Goal: Transaction & Acquisition: Purchase product/service

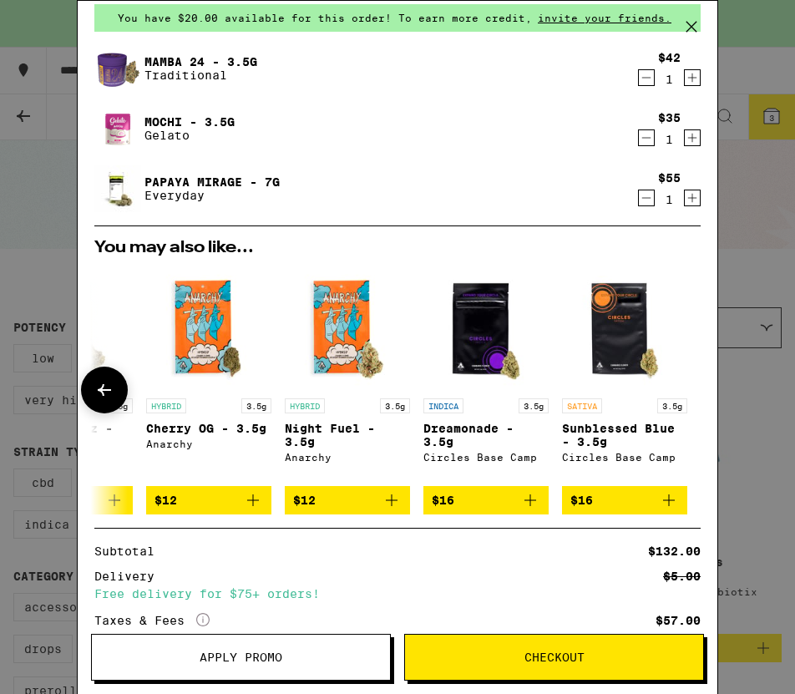
scroll to position [64, 0]
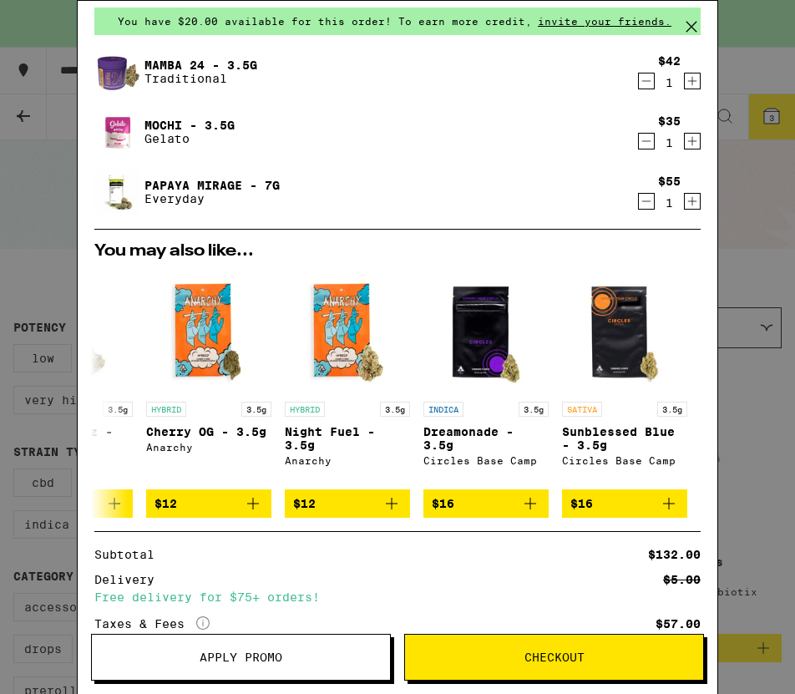
click at [642, 200] on icon "Decrement" at bounding box center [646, 201] width 15 height 20
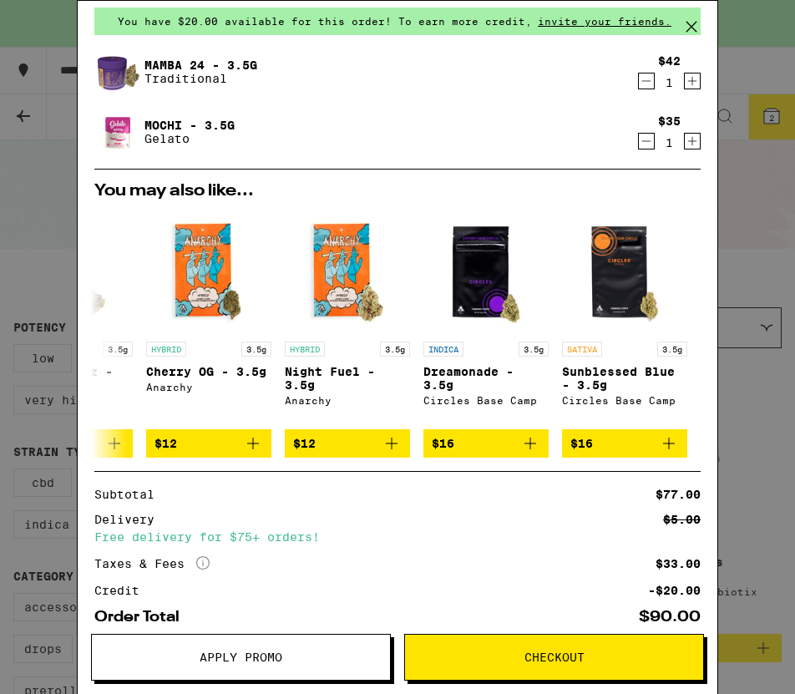
click at [647, 139] on icon "Decrement" at bounding box center [646, 141] width 15 height 20
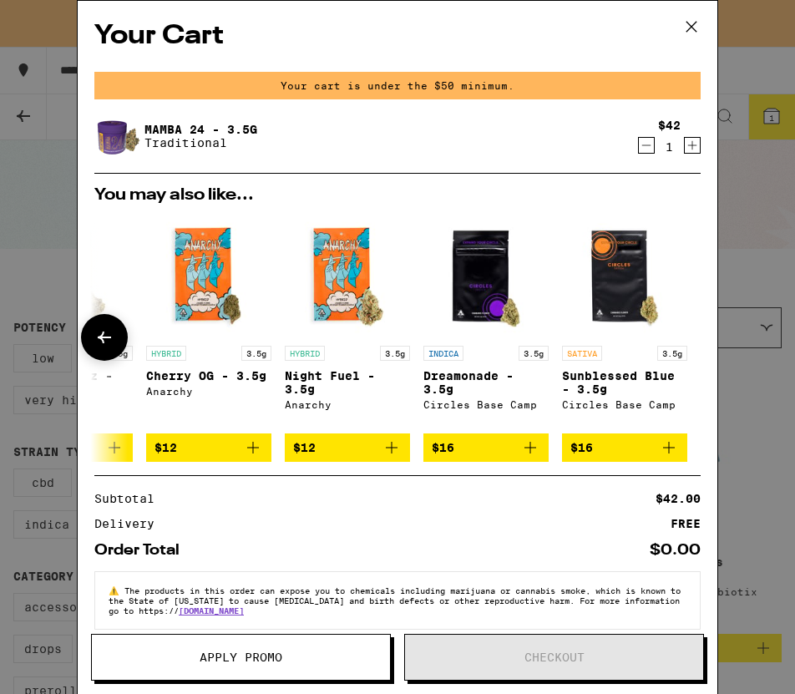
scroll to position [28, 0]
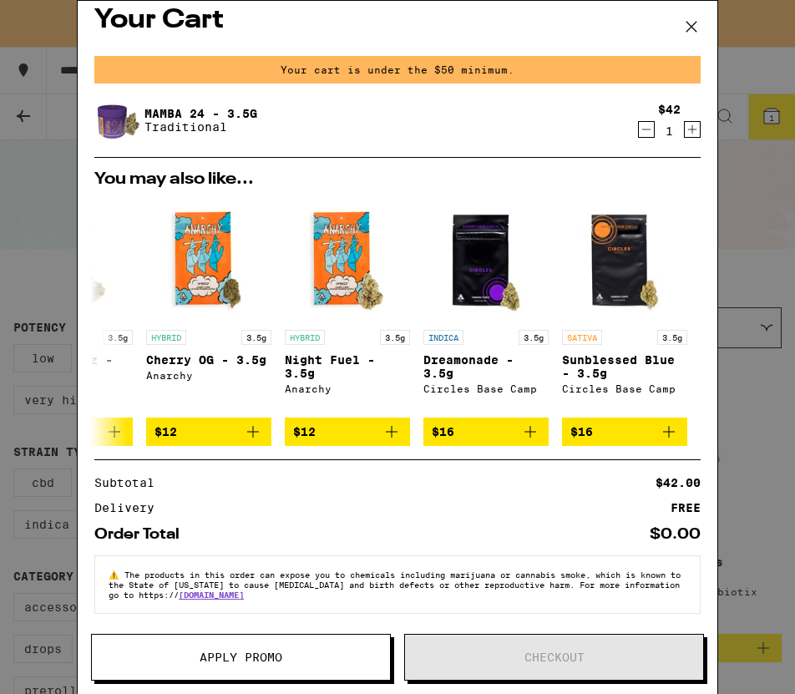
click at [690, 38] on icon at bounding box center [691, 26] width 25 height 25
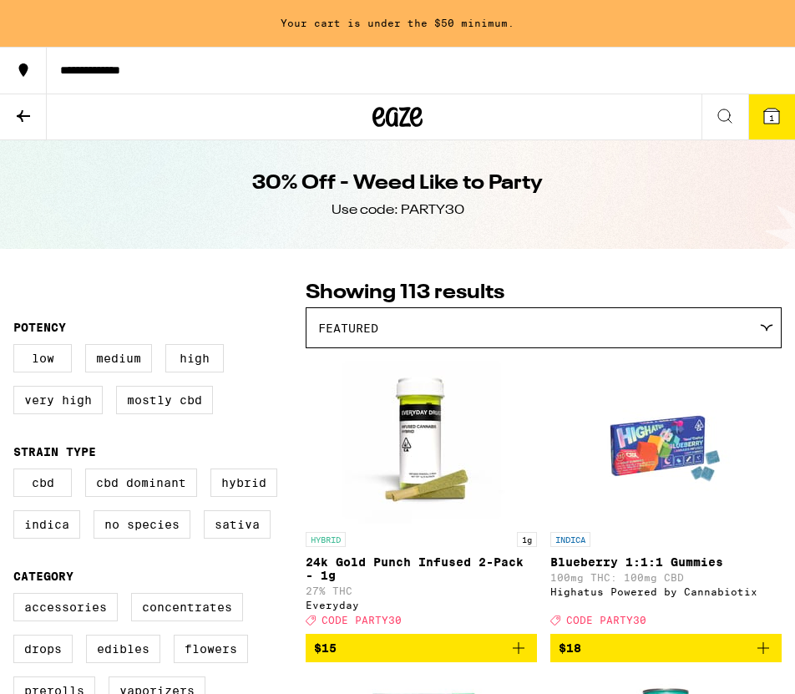
click at [395, 110] on icon at bounding box center [398, 117] width 50 height 30
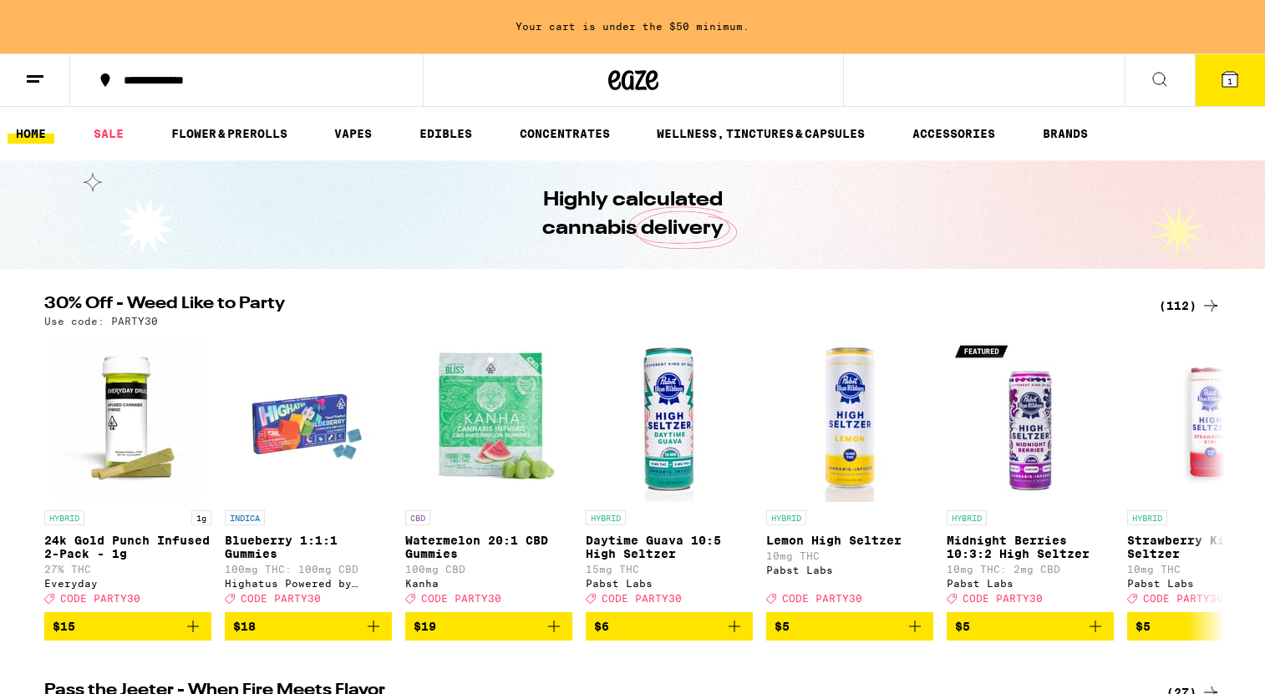
click at [41, 81] on icon at bounding box center [35, 79] width 20 height 20
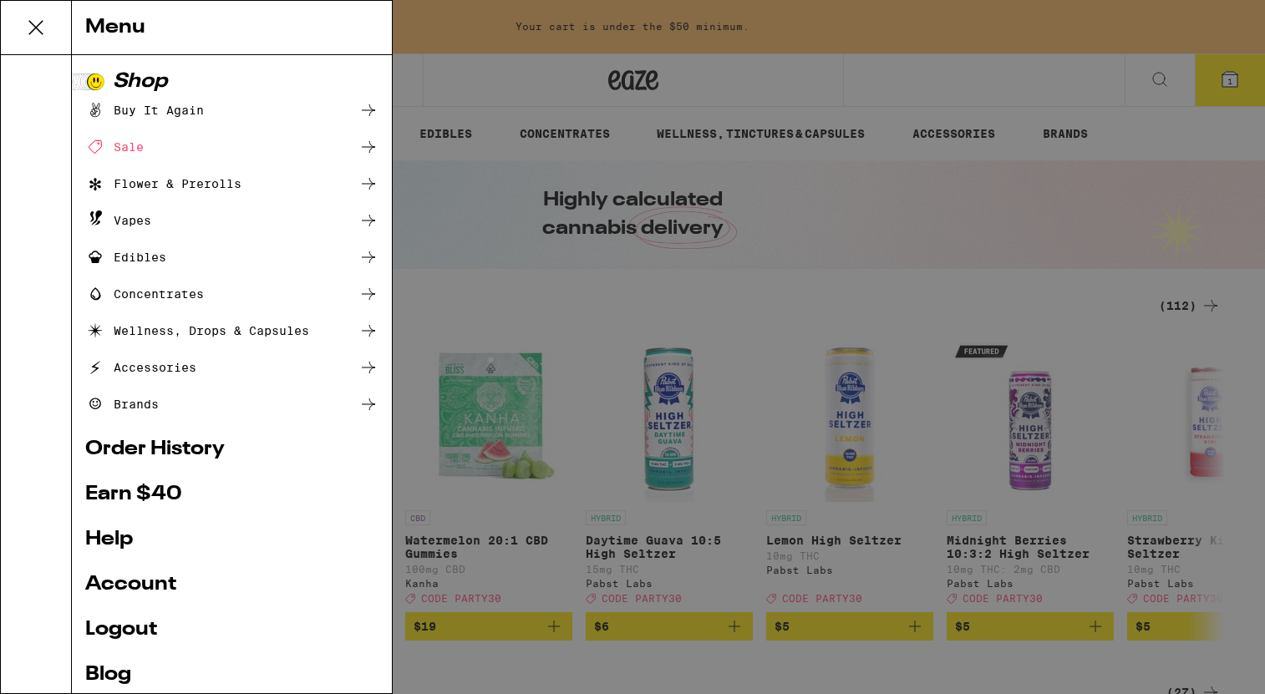
click at [132, 180] on div "Flower & Prerolls" at bounding box center [163, 184] width 156 height 20
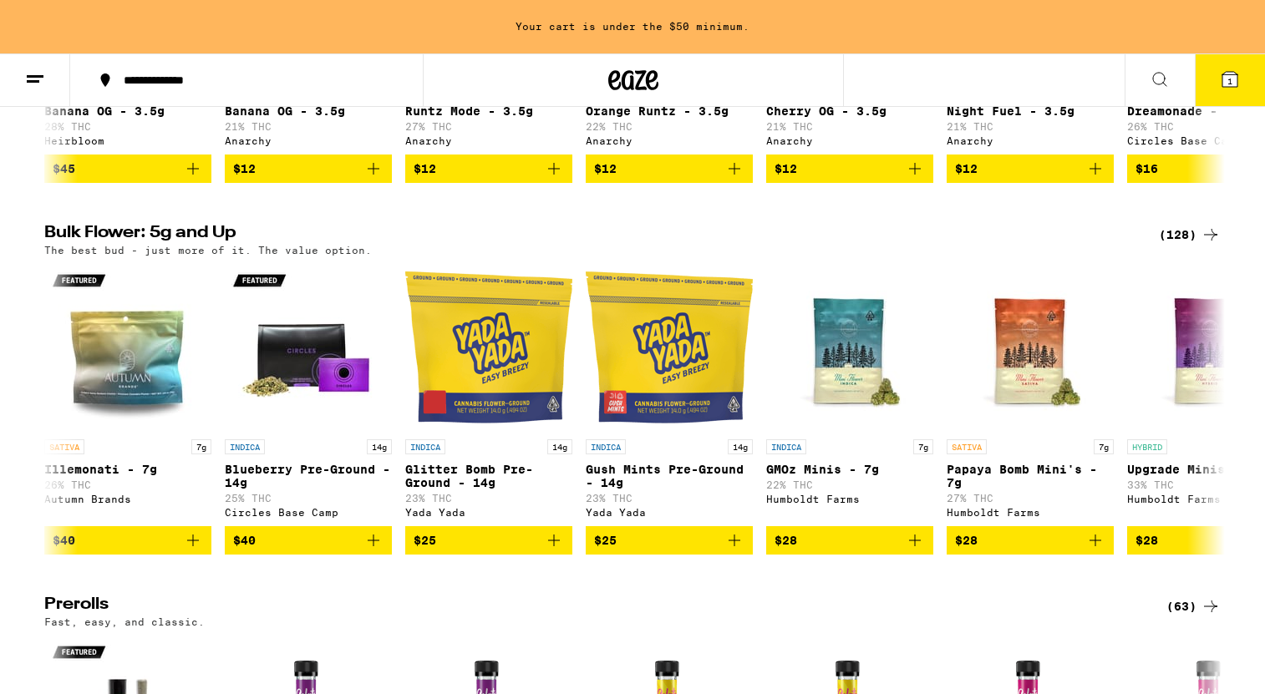
scroll to position [409, 0]
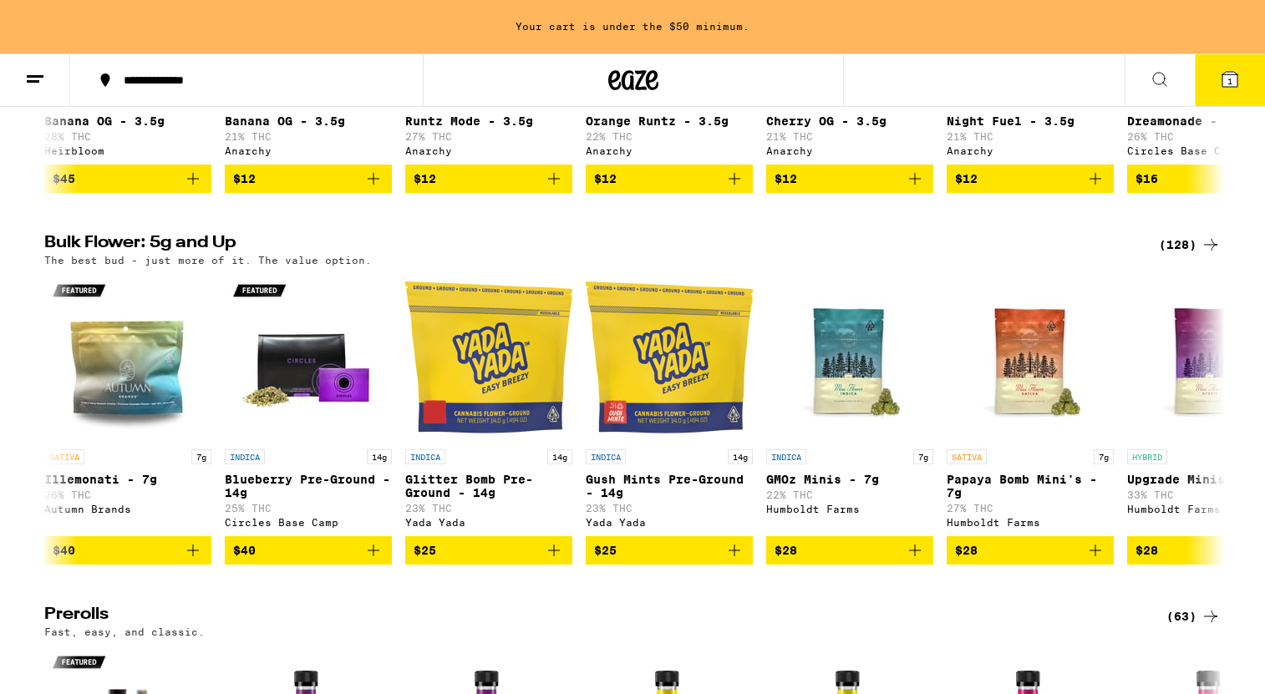
click at [421, 452] on link "INDICA 14g Glitter Bomb Pre-Ground - 14g 23% THC Yada Yada" at bounding box center [488, 405] width 167 height 262
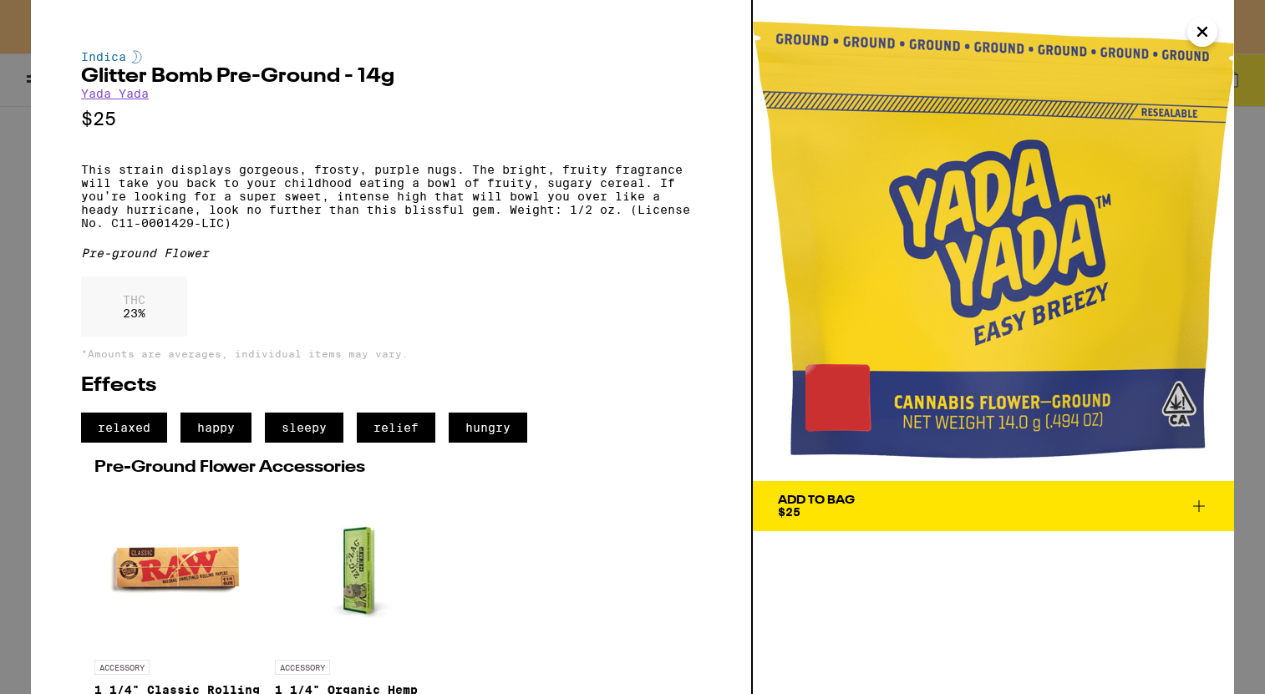
click at [794, 33] on button "Close" at bounding box center [1202, 32] width 30 height 30
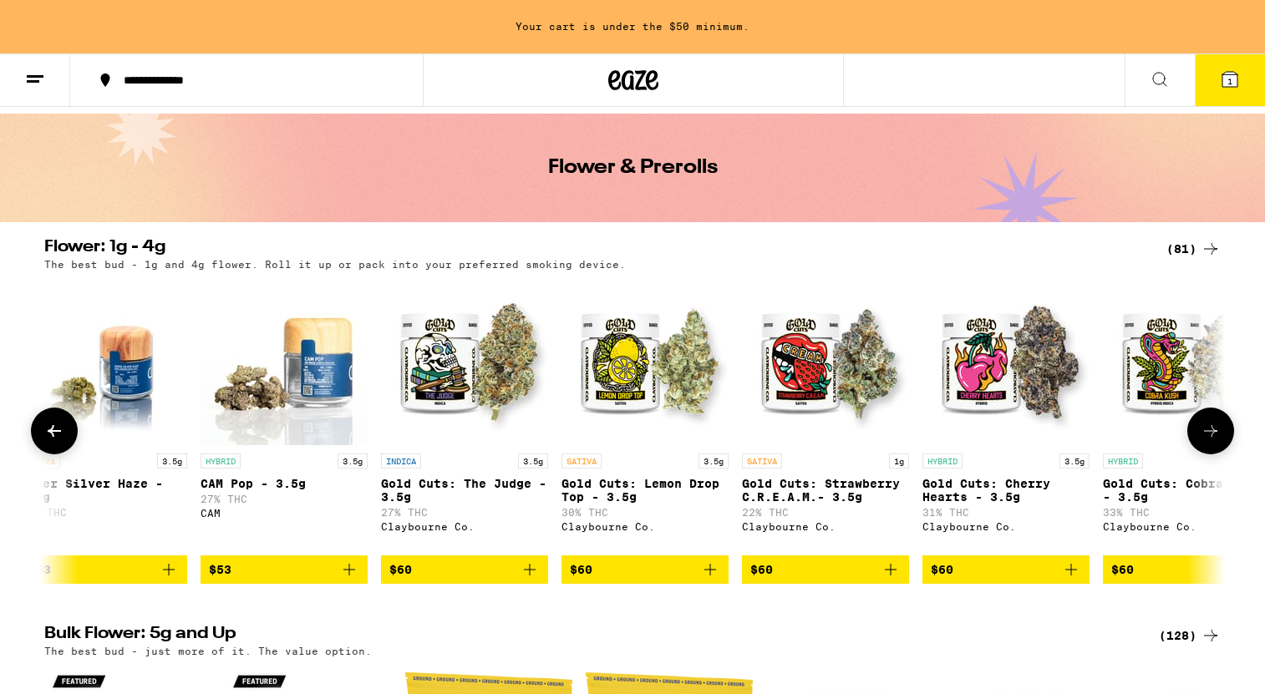
scroll to position [0, 13438]
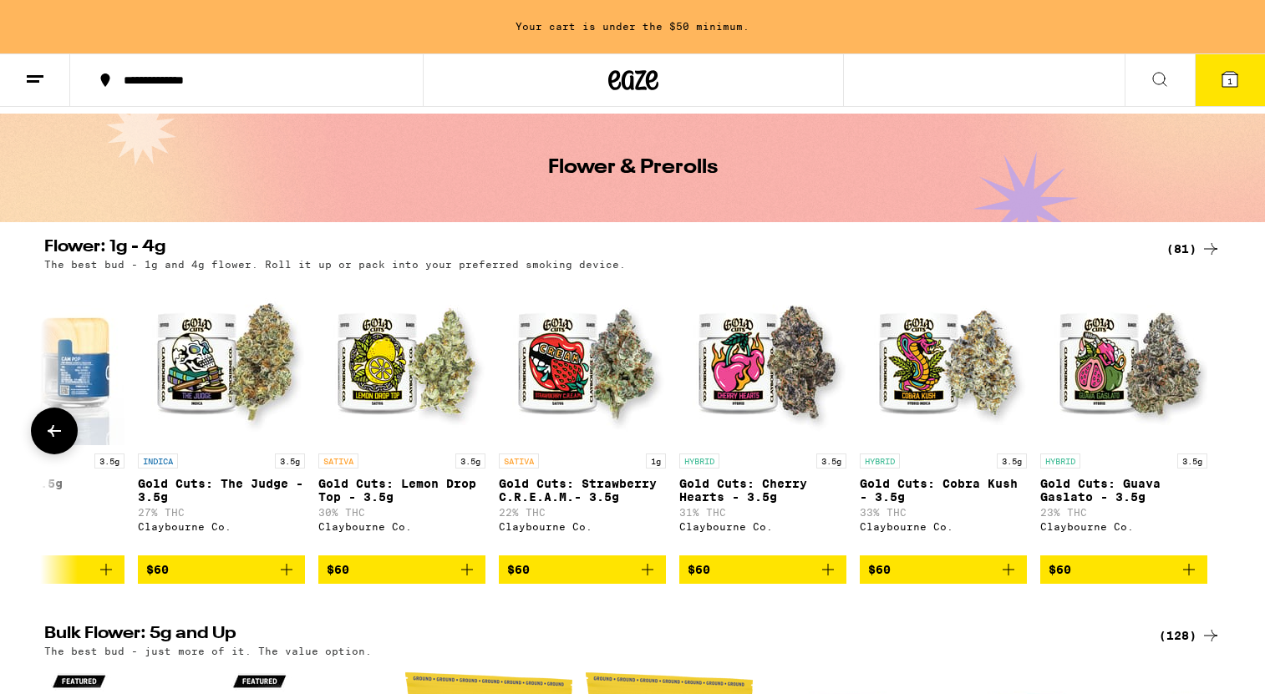
click at [794, 367] on img "Open page for Gold Cuts: Guava Gaslato - 3.5g from Claybourne Co." at bounding box center [1123, 361] width 167 height 167
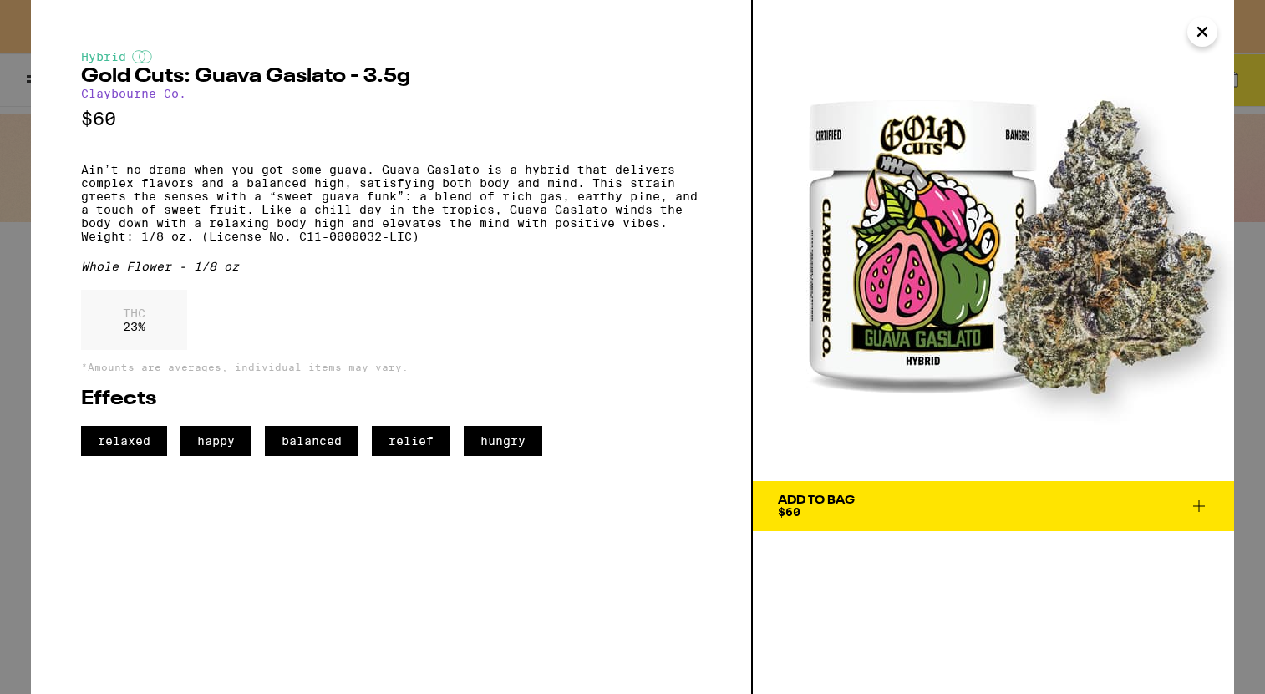
click at [794, 35] on button "Close" at bounding box center [1202, 32] width 30 height 30
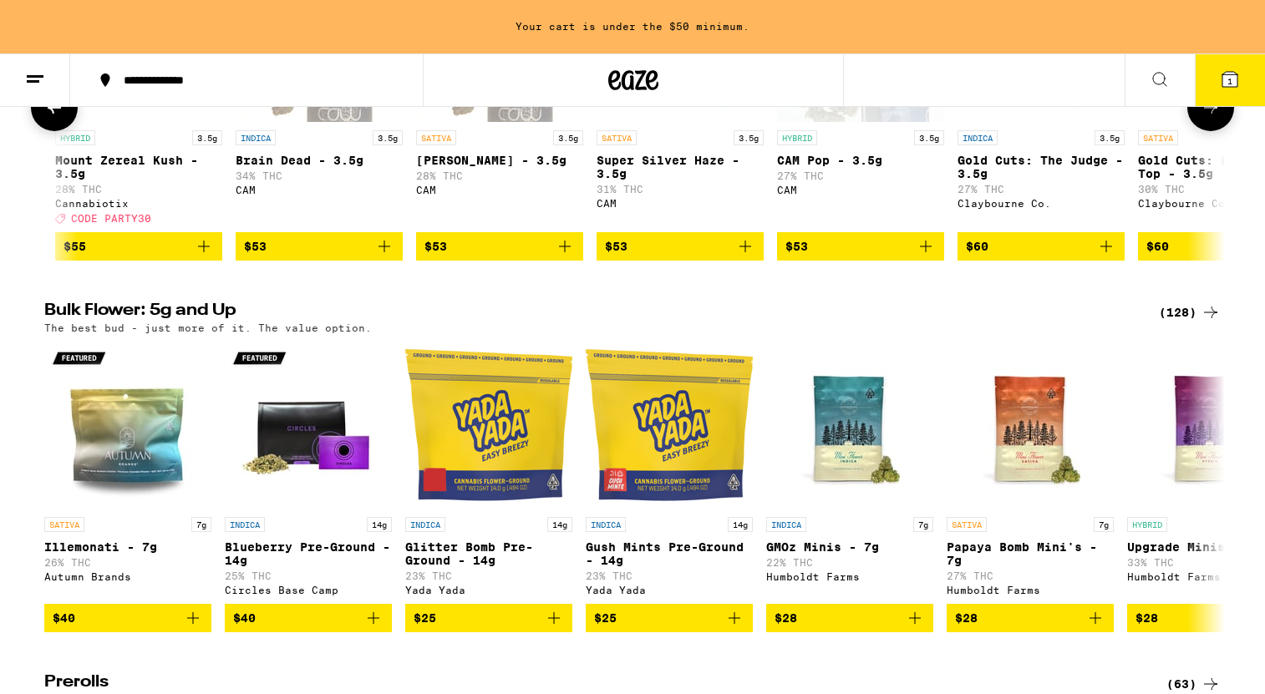
scroll to position [523, 0]
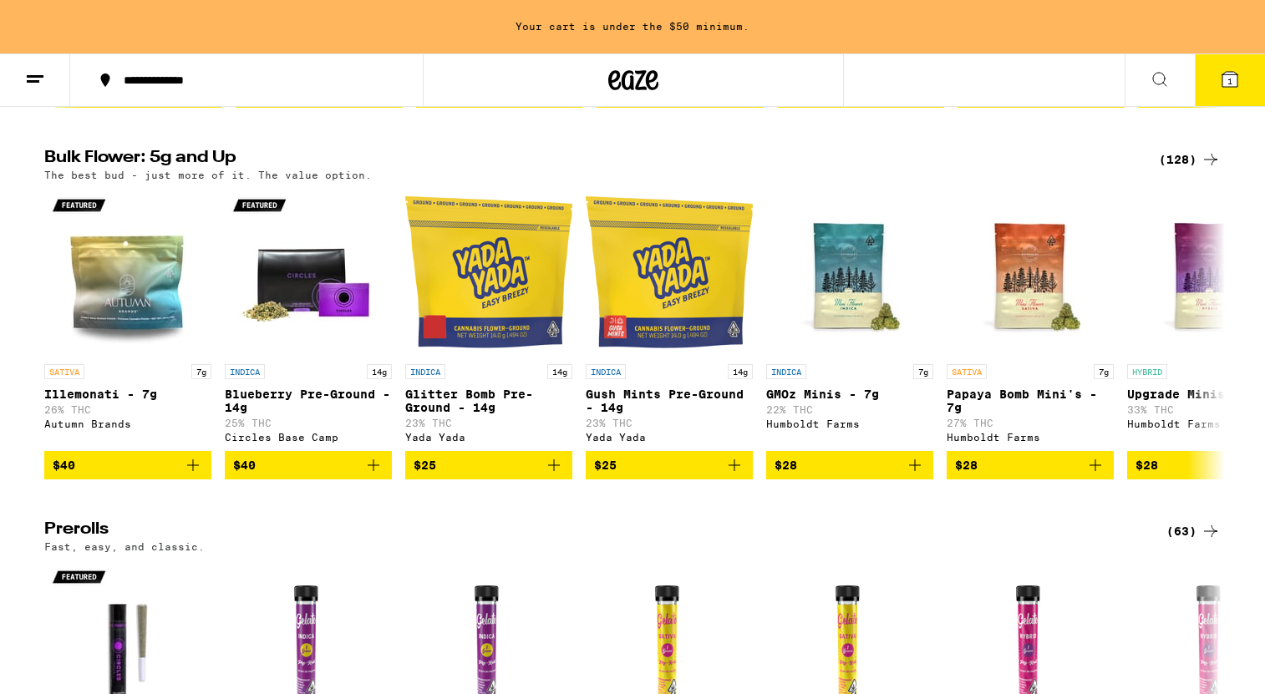
click at [794, 170] on icon at bounding box center [1210, 160] width 20 height 20
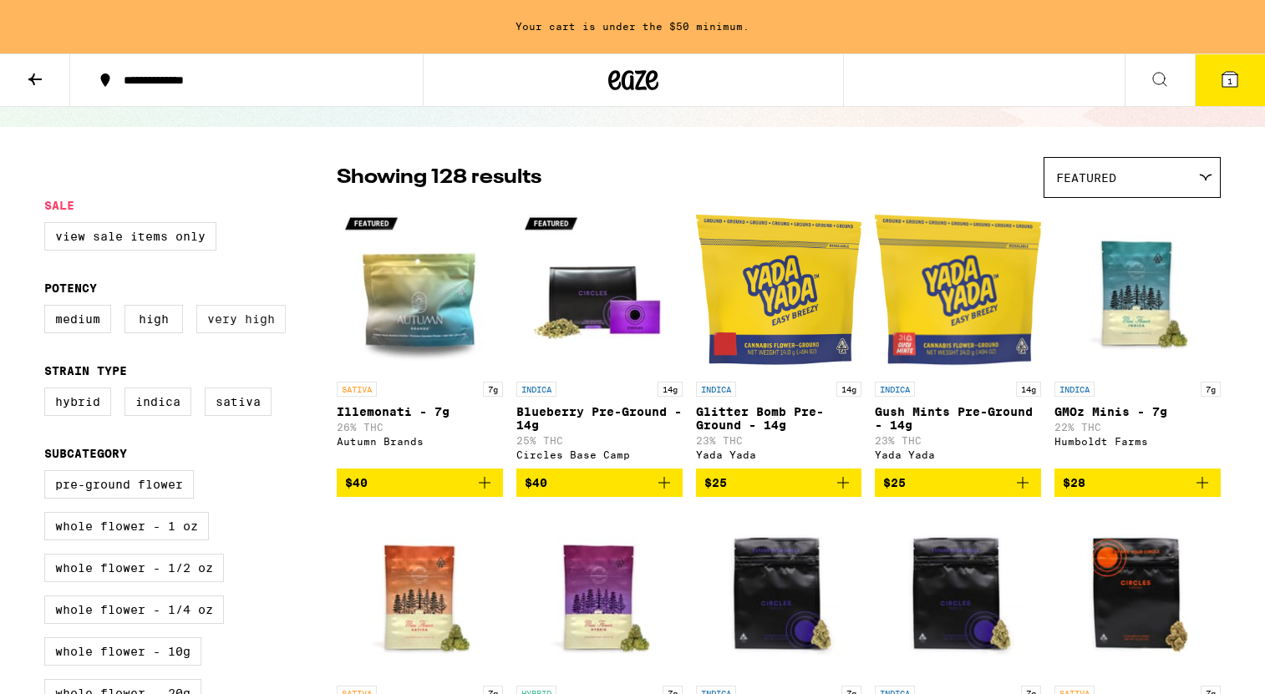
scroll to position [91, 0]
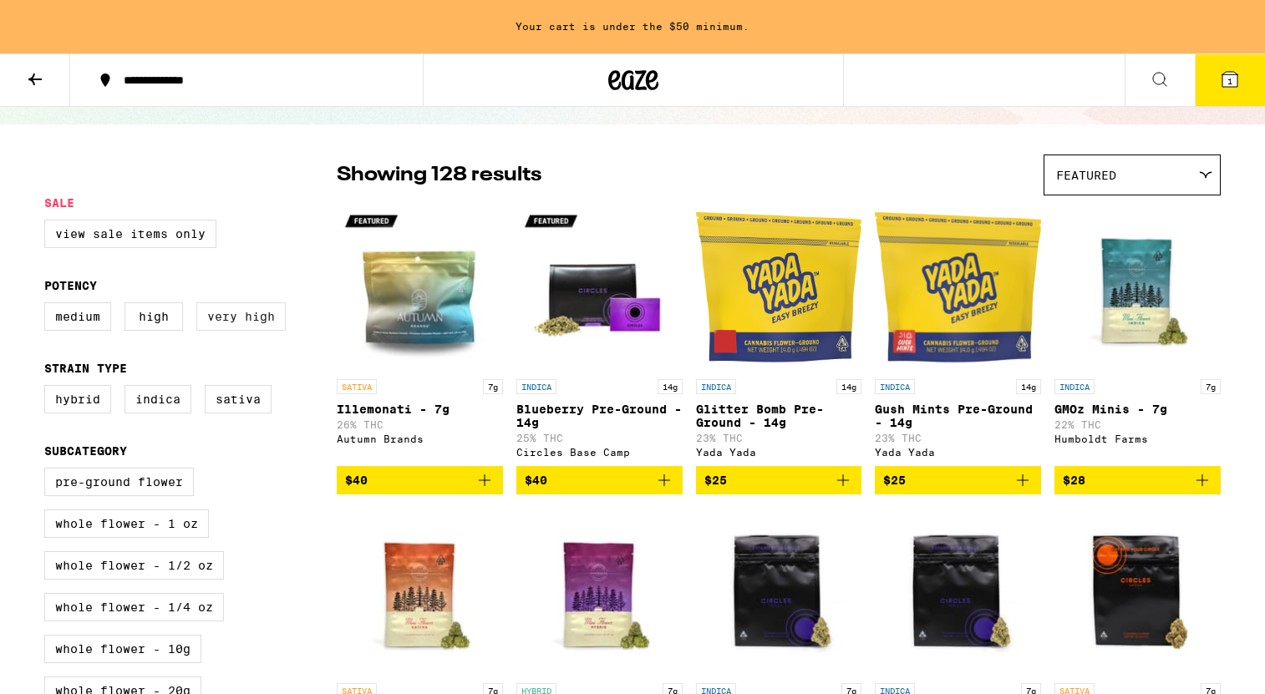
click at [253, 318] on label "Very High" at bounding box center [240, 316] width 89 height 28
click at [48, 306] on input "Very High" at bounding box center [48, 305] width 1 height 1
checkbox input "true"
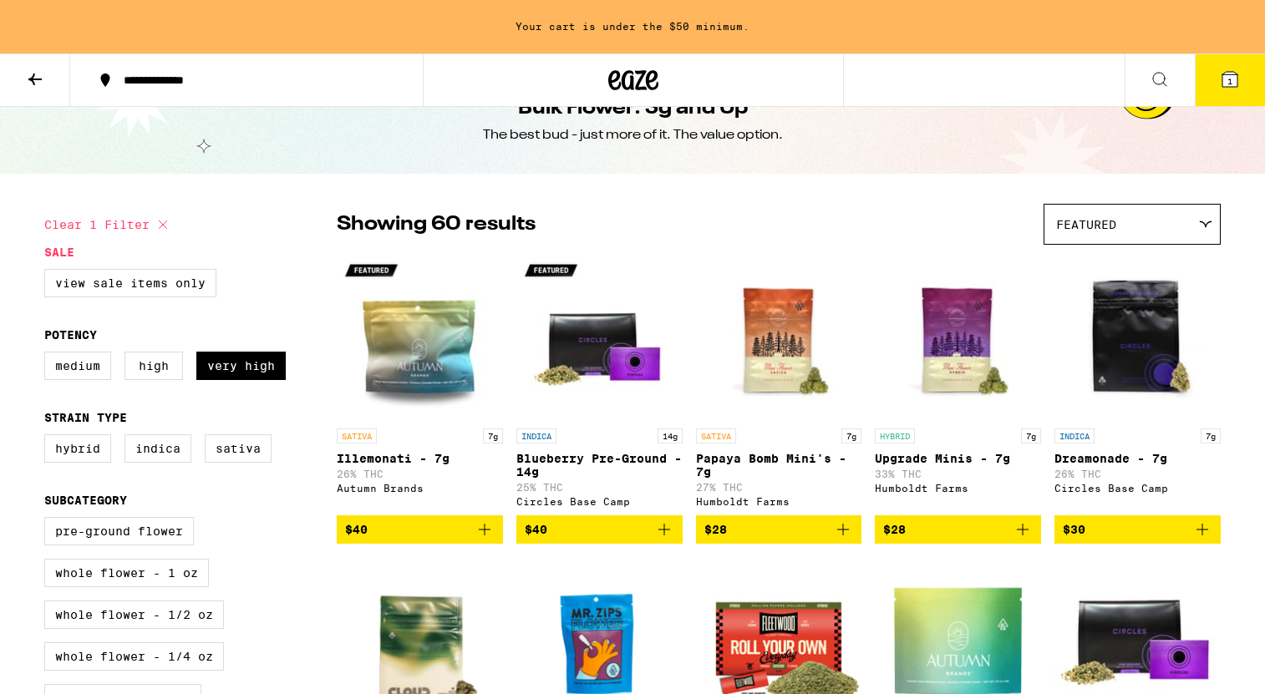
scroll to position [51, 0]
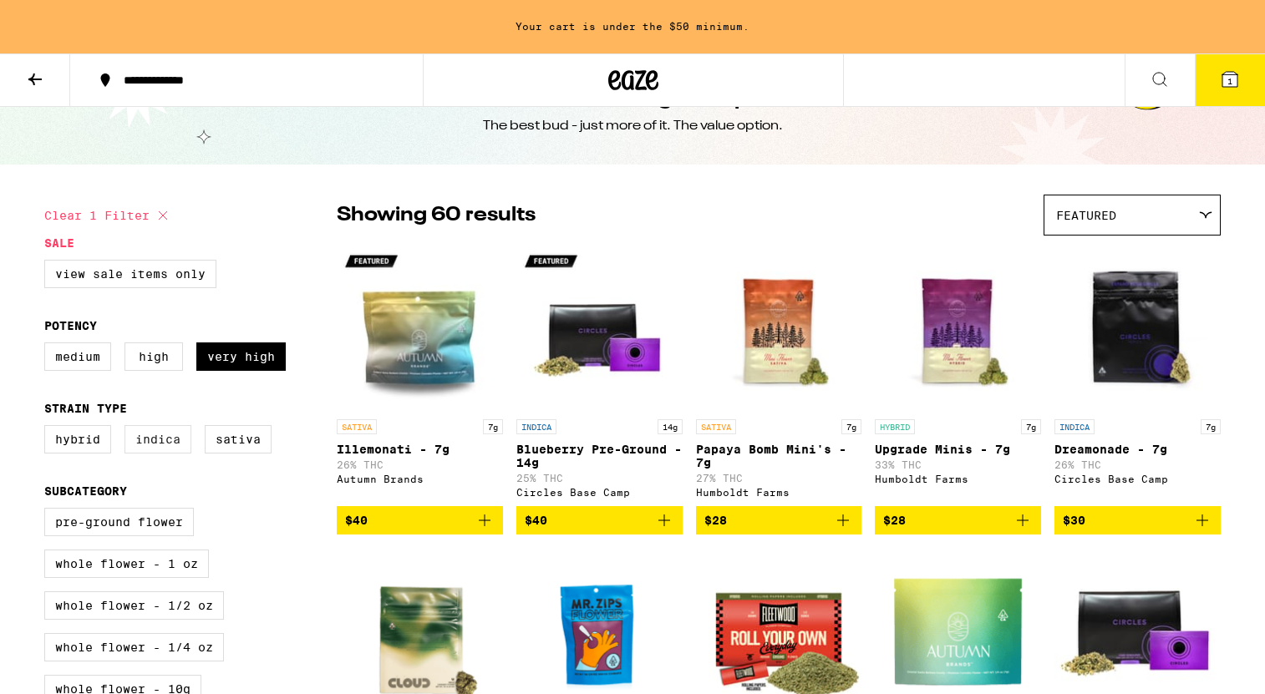
click at [138, 454] on label "Indica" at bounding box center [157, 439] width 67 height 28
click at [48, 429] on input "Indica" at bounding box center [48, 428] width 1 height 1
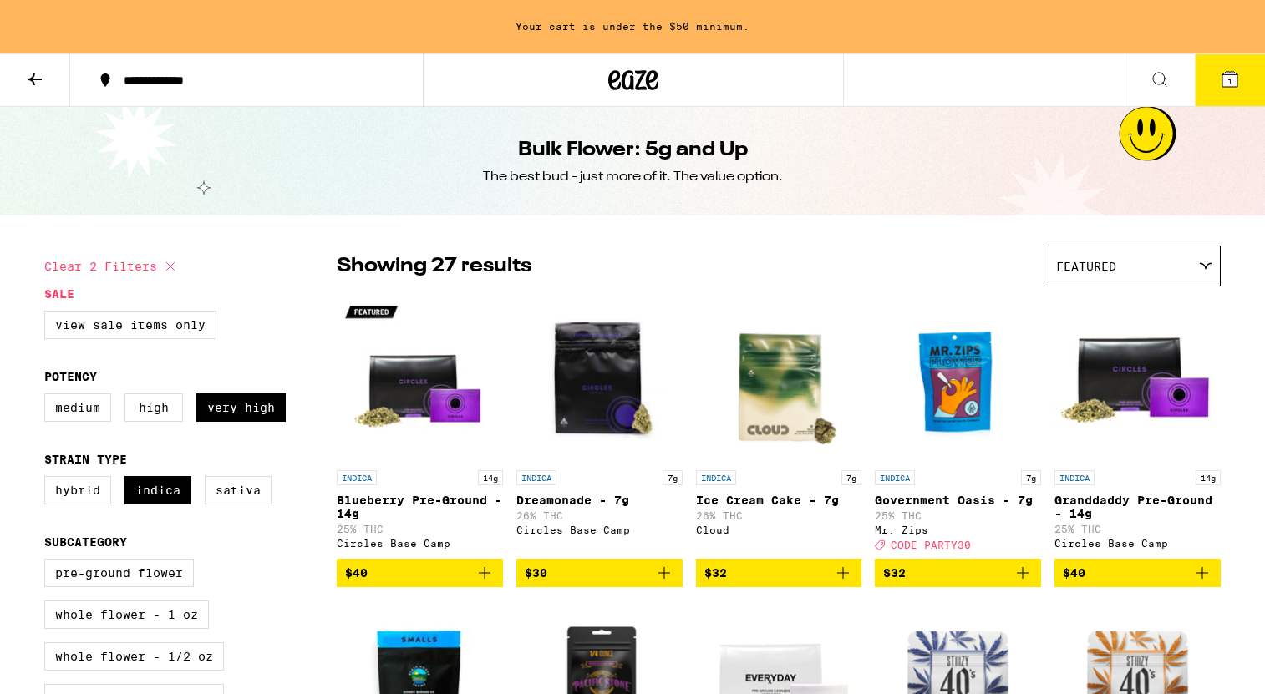
checkbox input "false"
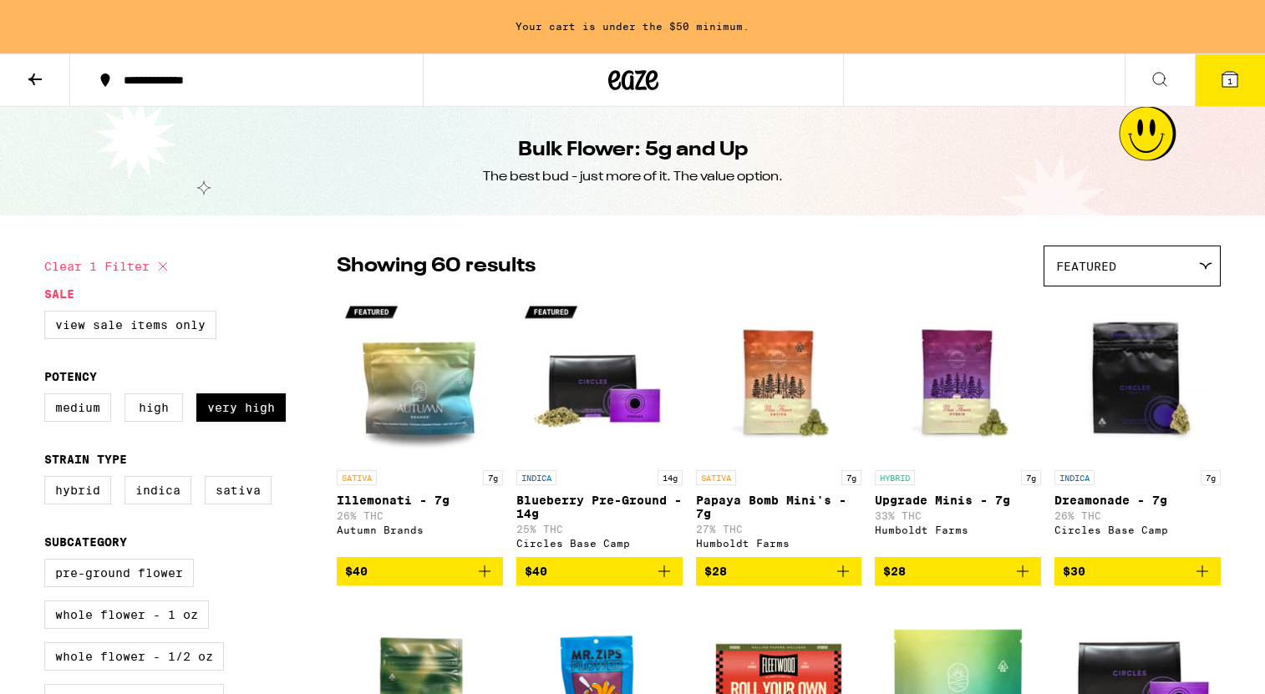
scroll to position [51, 0]
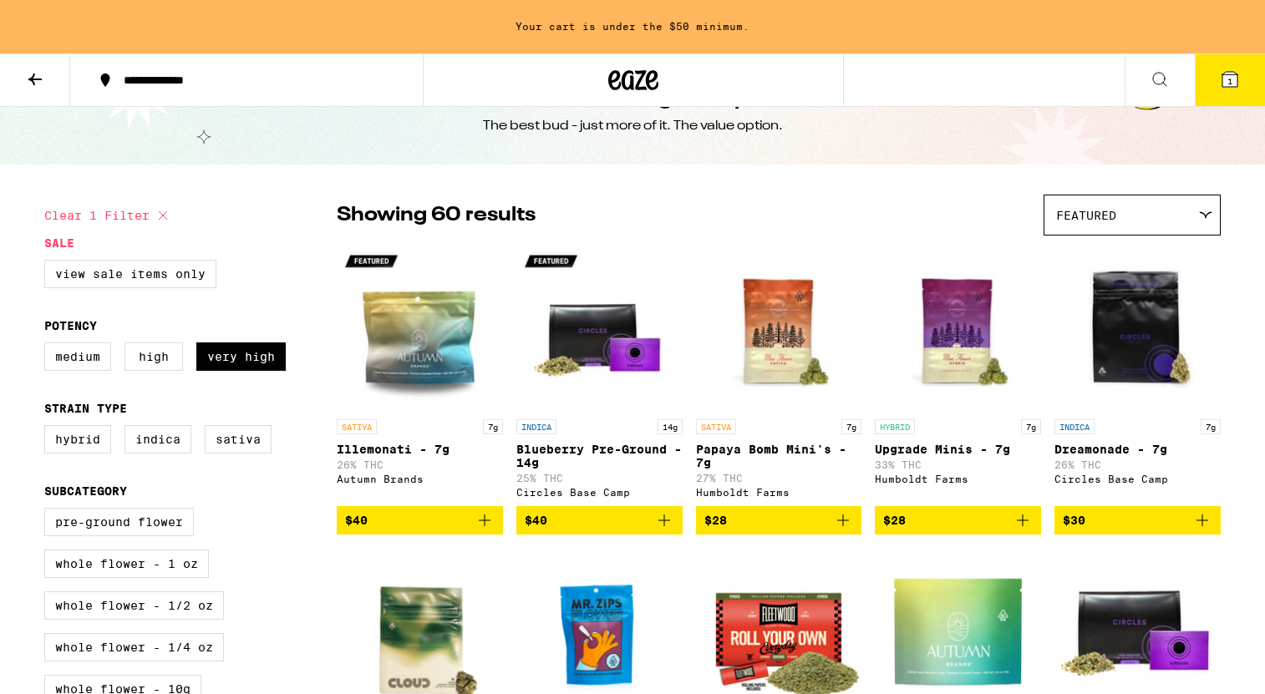
checkbox input "false"
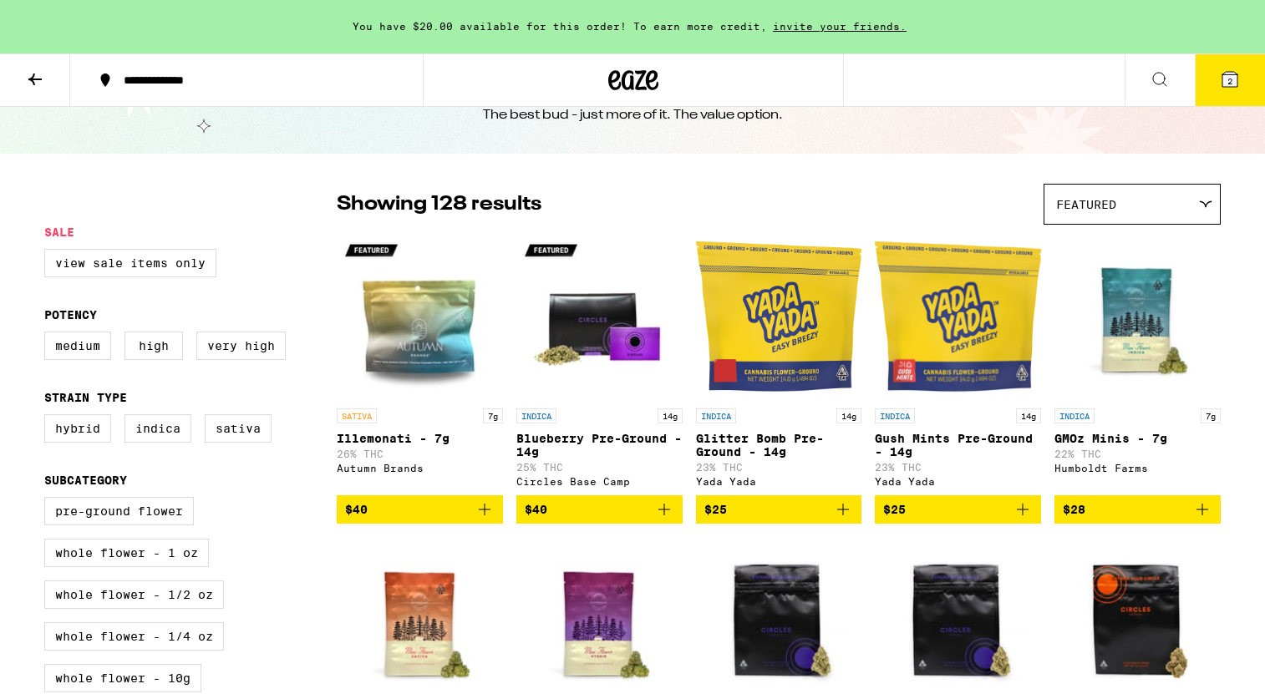
scroll to position [58, 0]
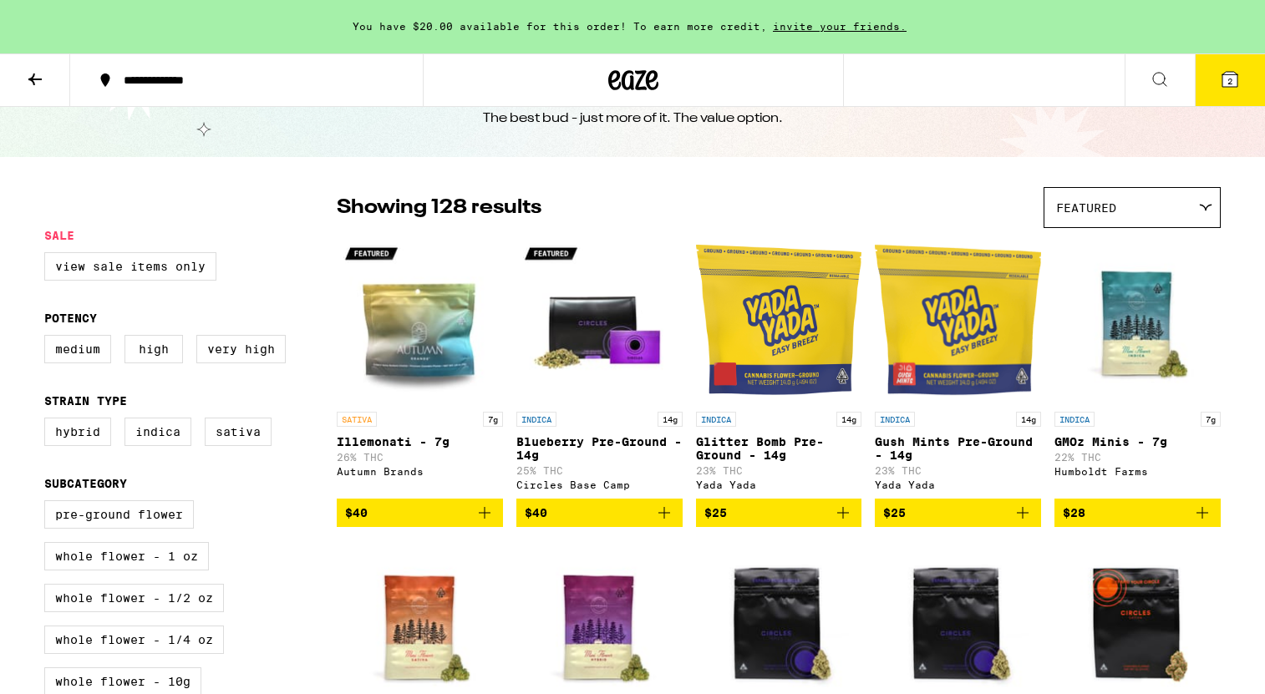
click at [21, 85] on button at bounding box center [35, 80] width 70 height 53
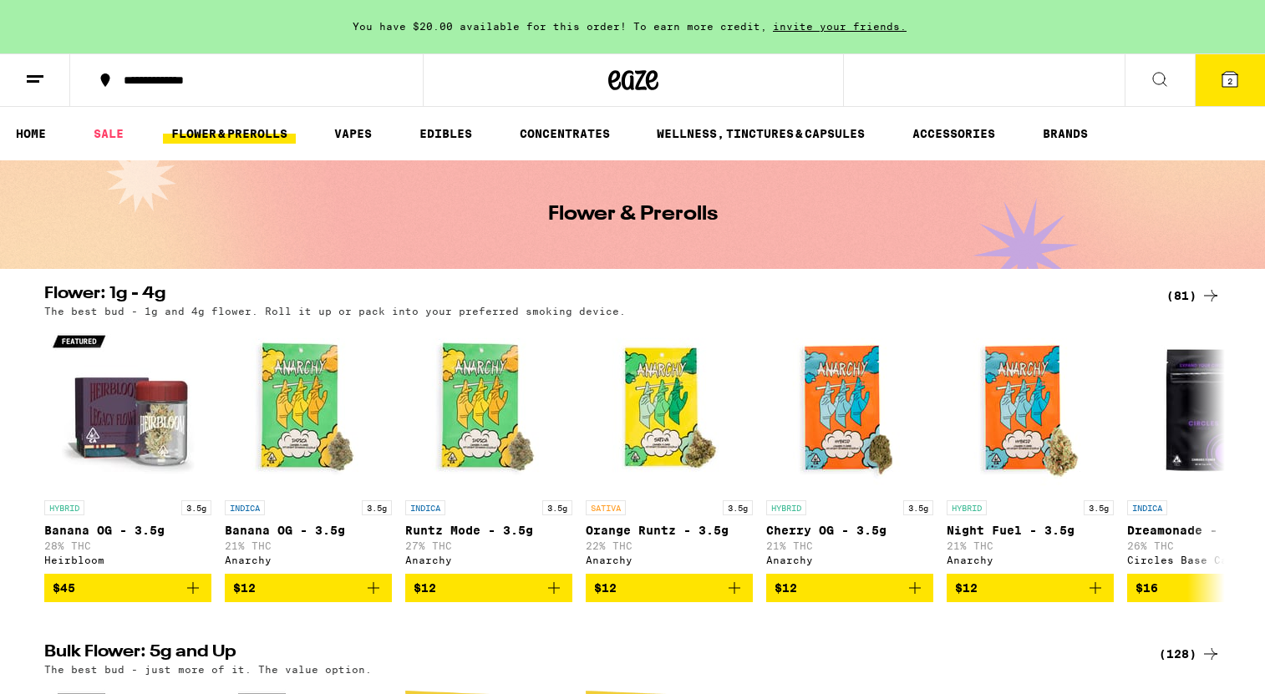
click at [794, 298] on div "(81)" at bounding box center [1193, 296] width 54 height 20
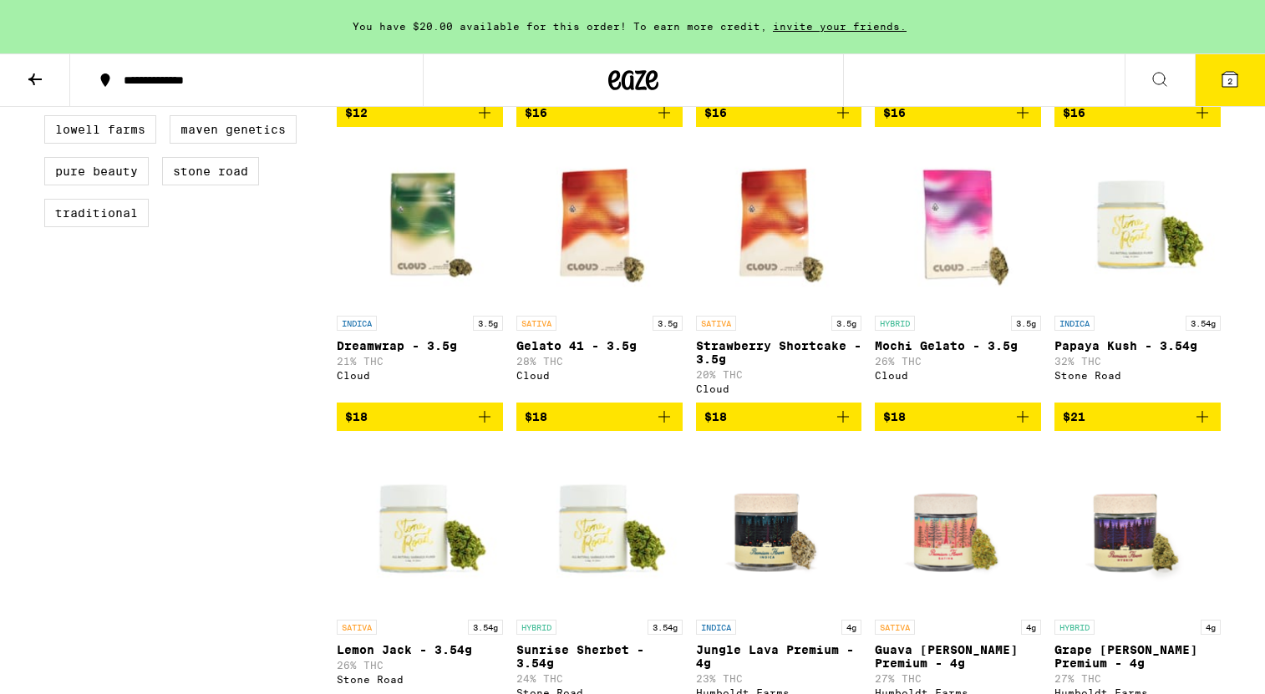
scroll to position [697, 0]
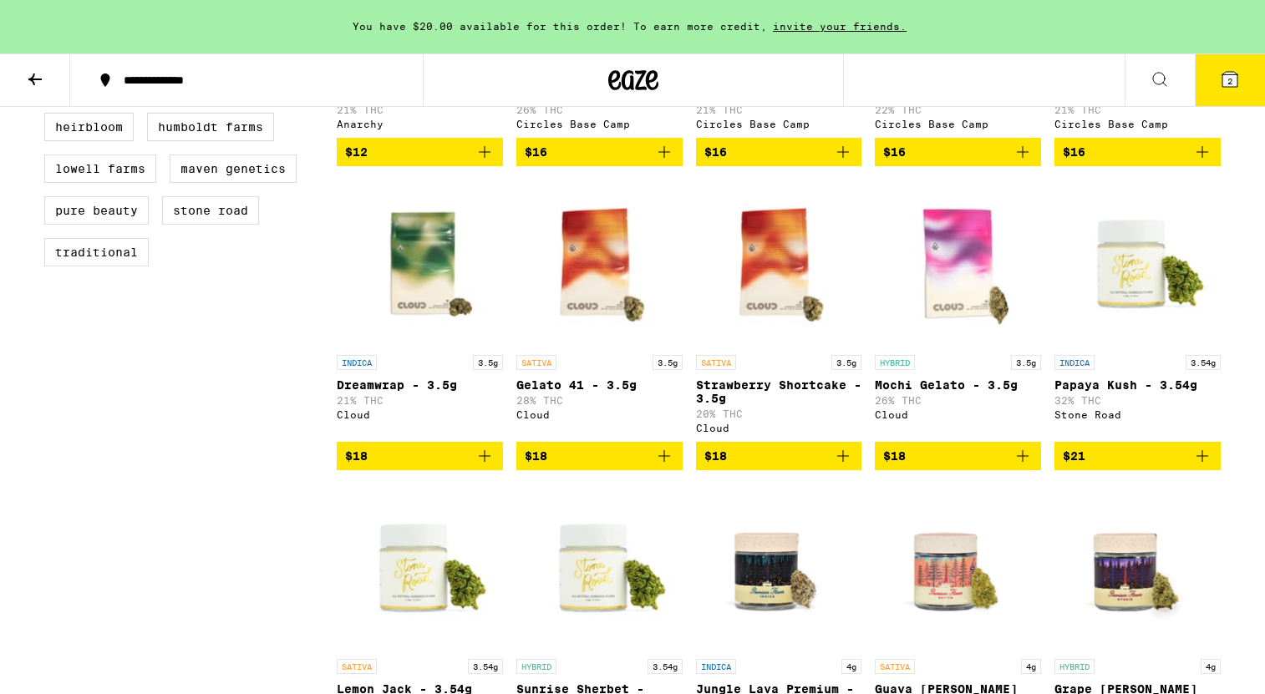
click at [794, 466] on span "$21" at bounding box center [1138, 456] width 150 height 20
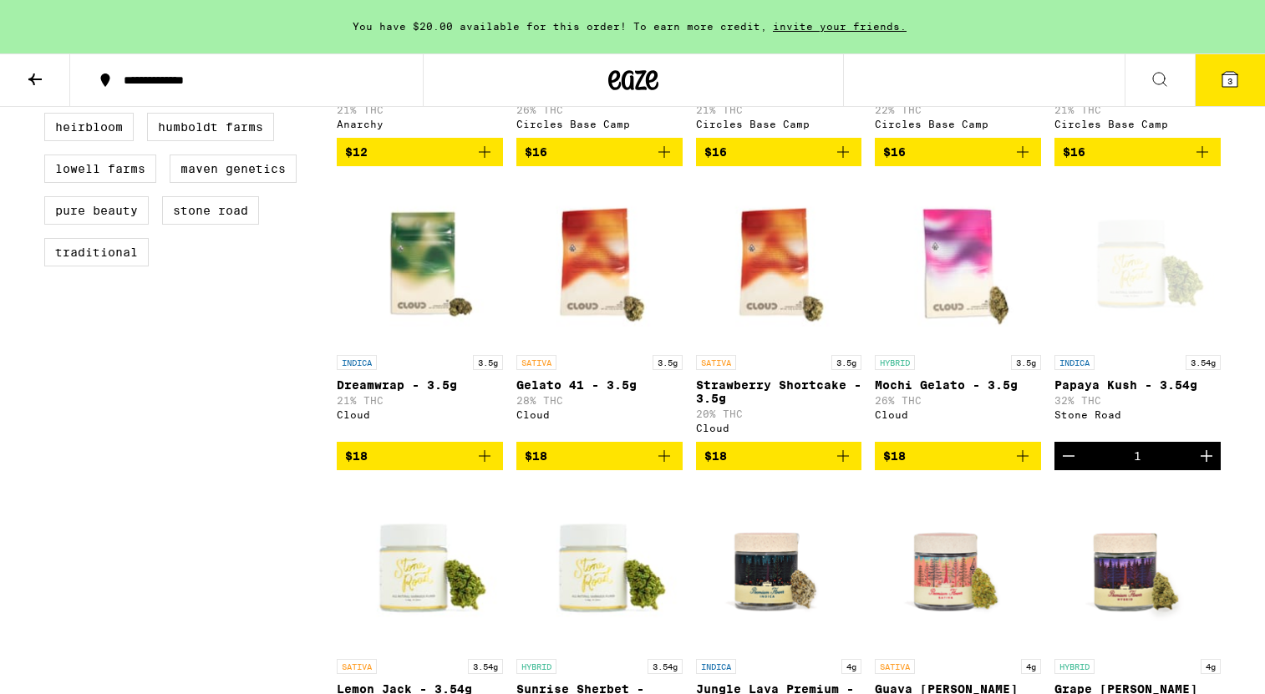
click at [794, 281] on div "Open page for Papaya Kush - 3.54g from Stone Road" at bounding box center [1137, 263] width 166 height 167
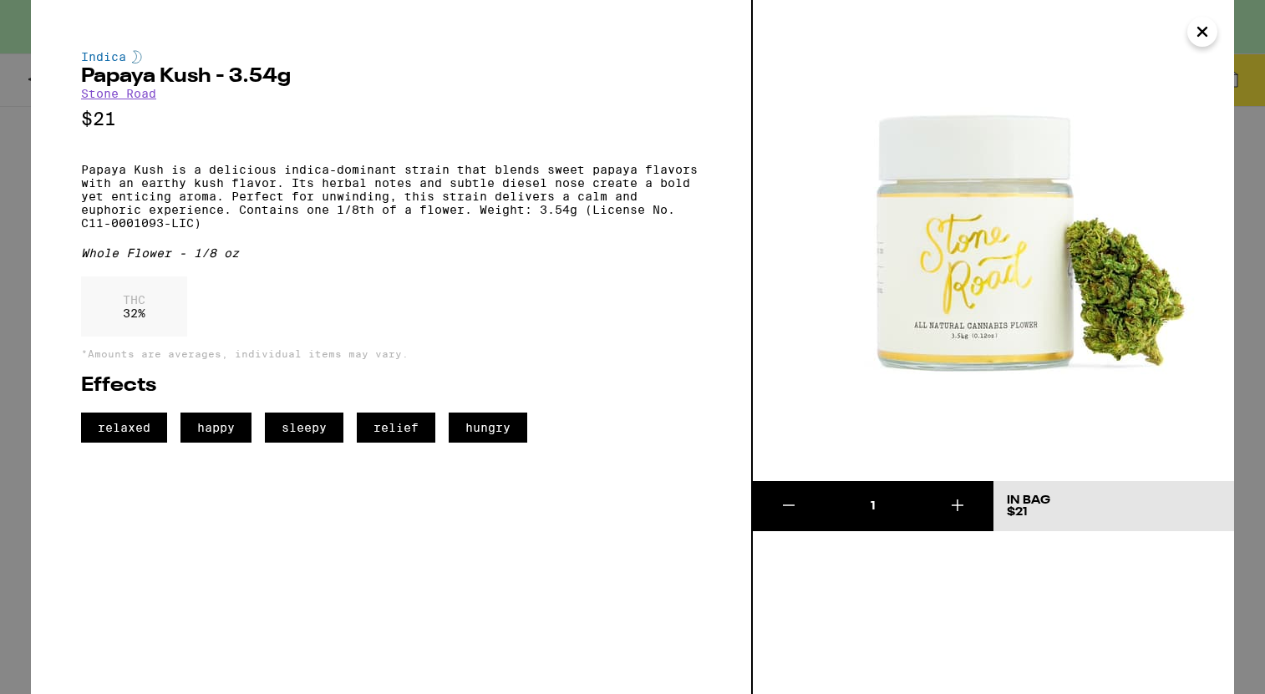
click at [794, 33] on icon "Close" at bounding box center [1202, 31] width 20 height 25
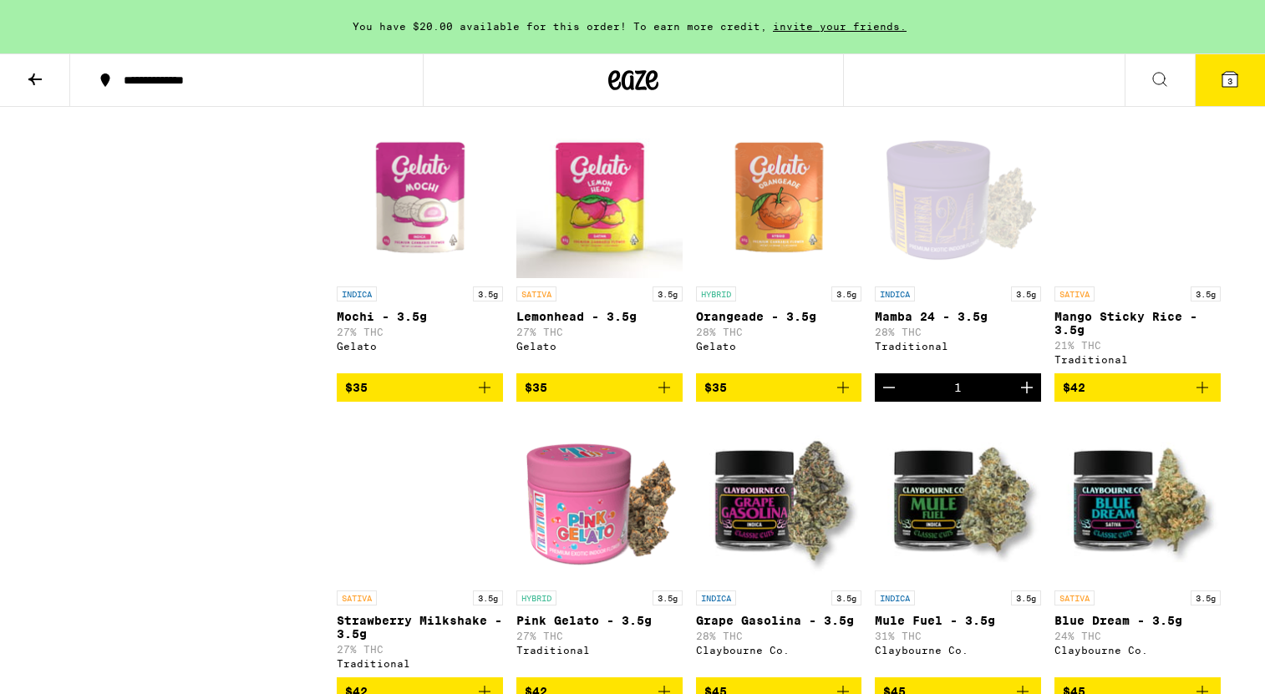
scroll to position [1999, 0]
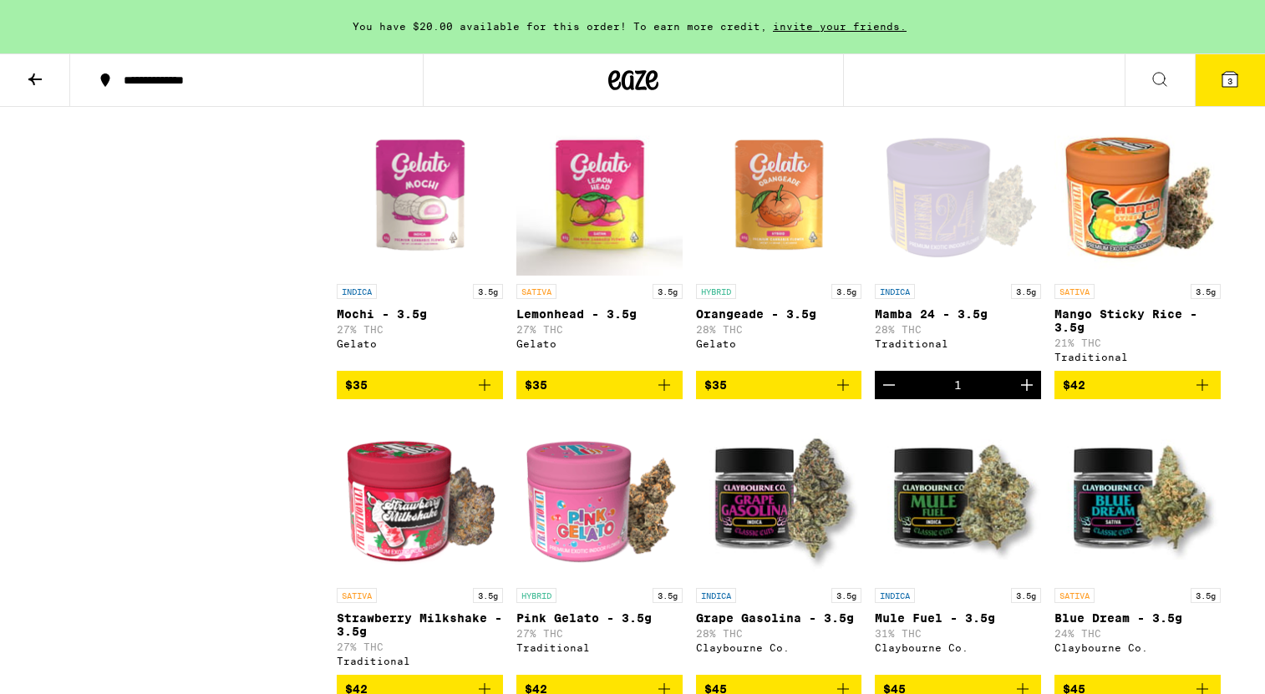
click at [794, 395] on icon "Decrement" at bounding box center [889, 385] width 20 height 20
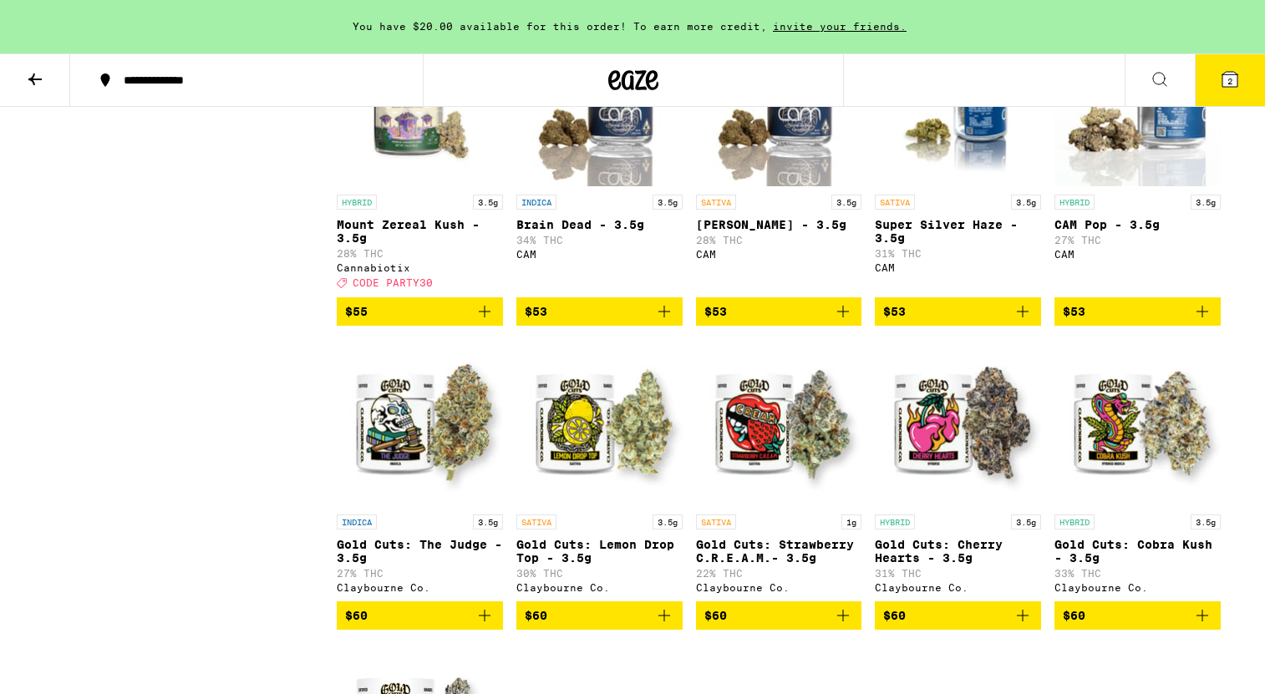
scroll to position [4491, 0]
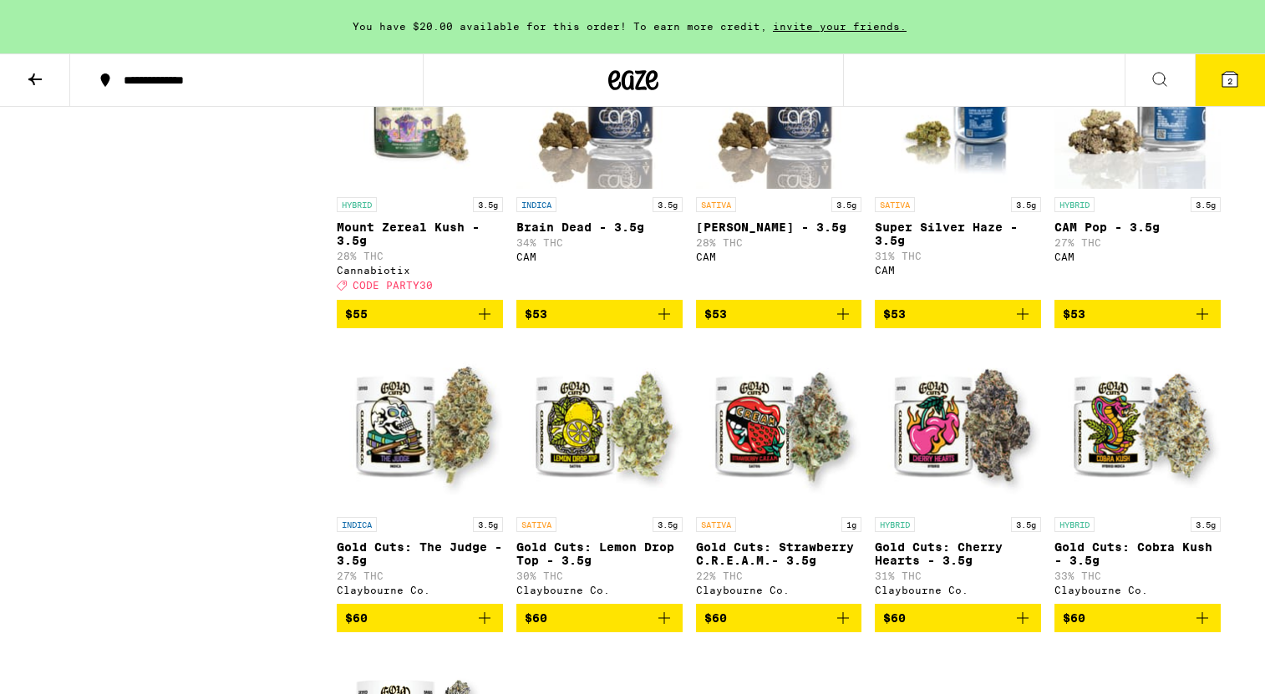
click at [412, 189] on img "Open page for Mount Zereal Kush - 3.5g from Cannabiotix" at bounding box center [420, 105] width 166 height 167
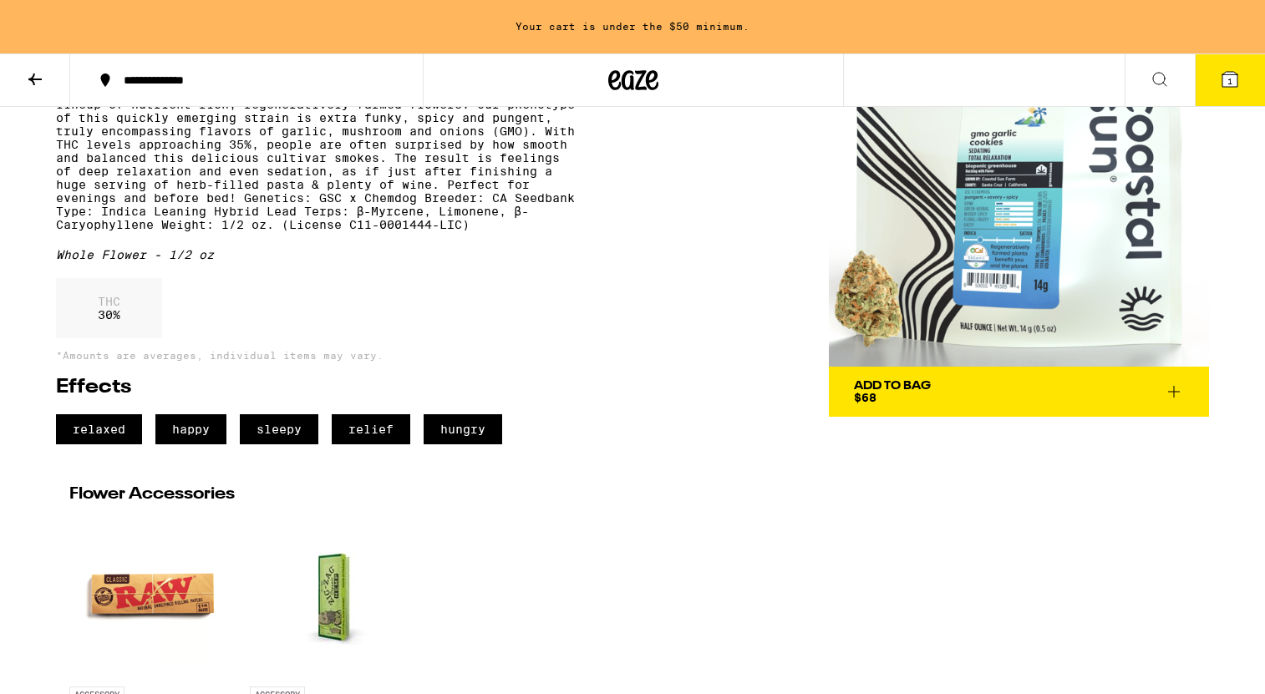
scroll to position [126, 0]
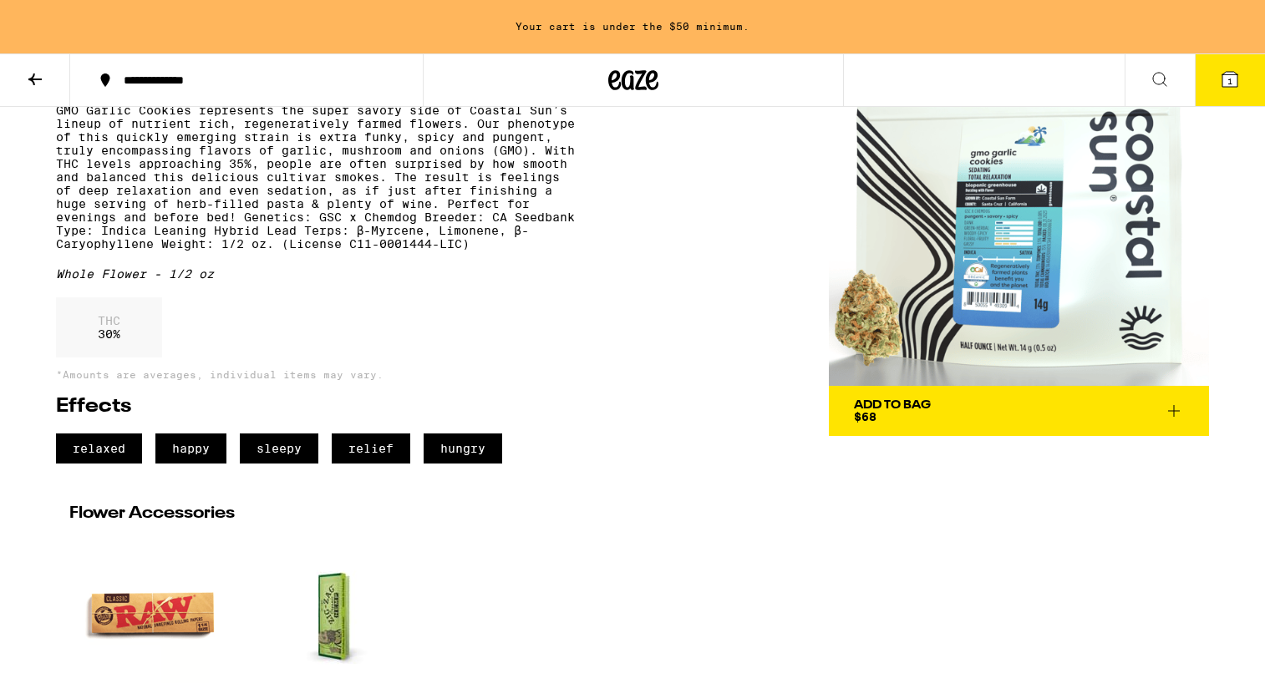
click at [987, 381] on img at bounding box center [1019, 196] width 380 height 380
click at [959, 432] on button "Add To Bag $68" at bounding box center [1019, 411] width 380 height 50
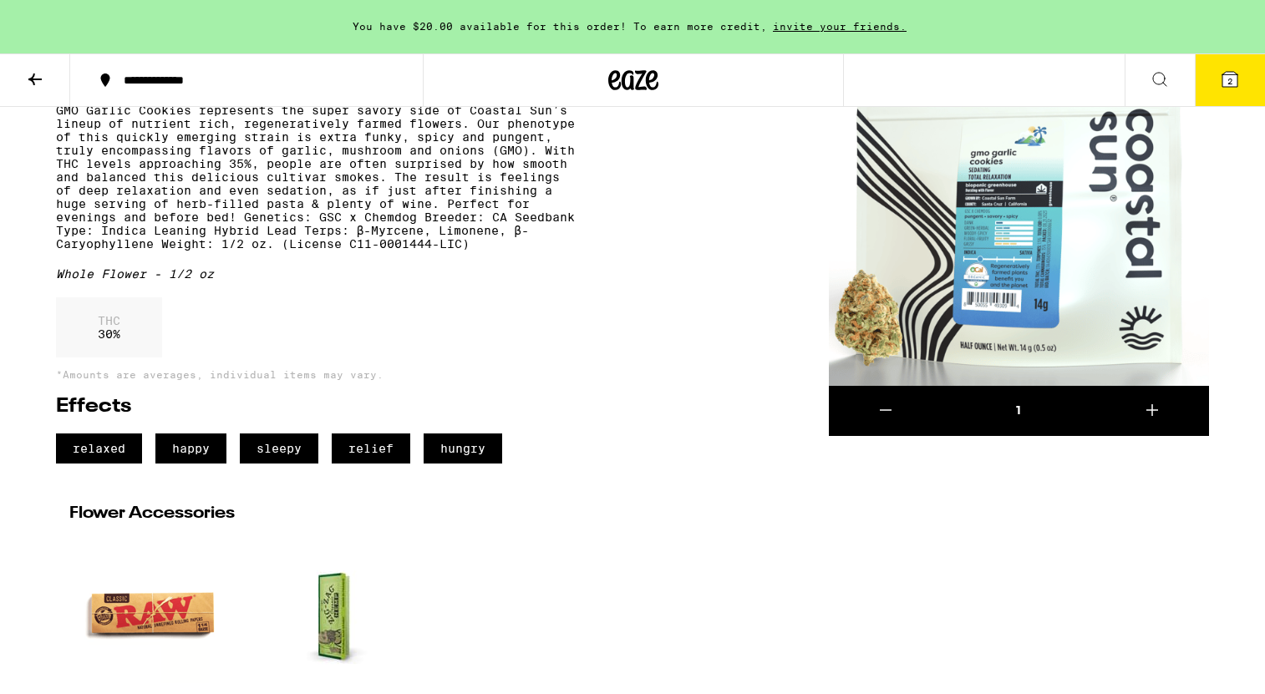
click at [45, 84] on button at bounding box center [35, 80] width 70 height 53
